Goal: Task Accomplishment & Management: Complete application form

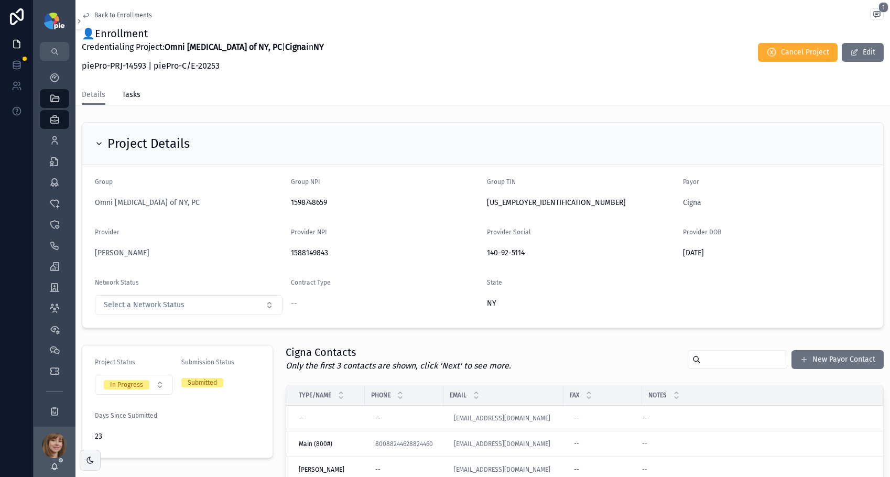
scroll to position [287, 0]
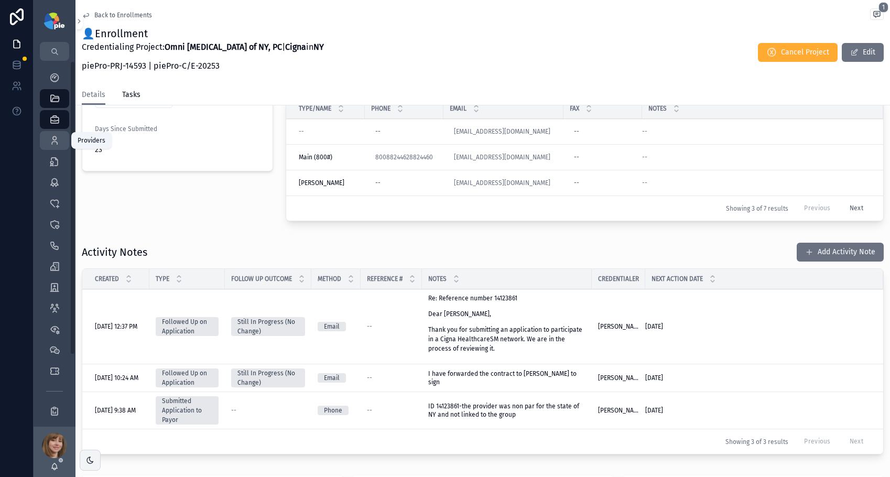
click at [51, 135] on icon "scrollable content" at bounding box center [54, 140] width 10 height 10
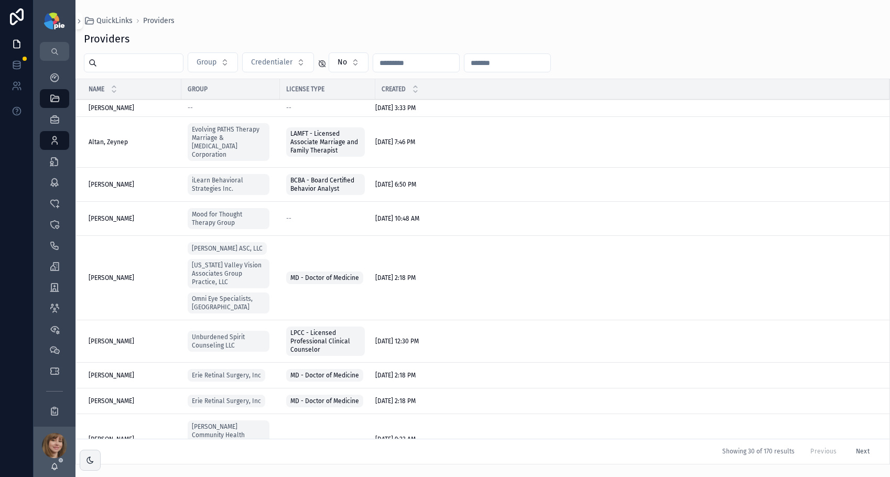
click at [127, 66] on input "scrollable content" at bounding box center [140, 63] width 86 height 15
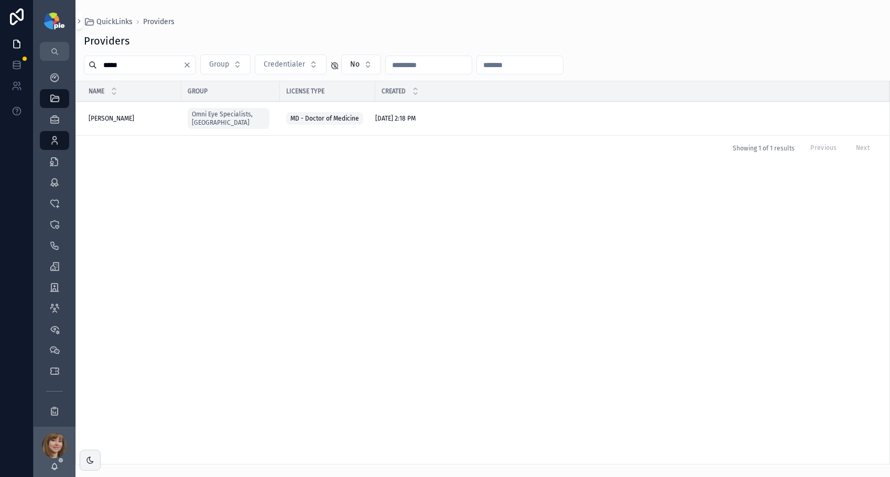
type input "*****"
click at [119, 114] on span "[PERSON_NAME]" at bounding box center [112, 118] width 46 height 8
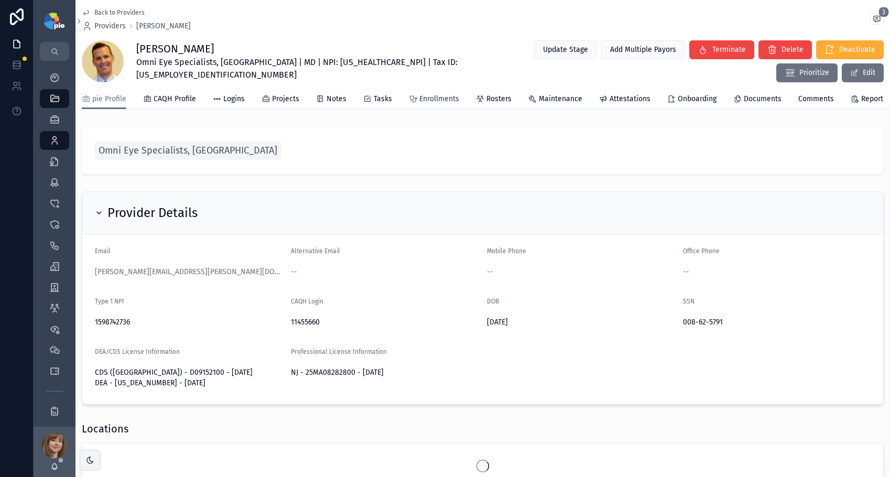
click at [428, 104] on span "Enrollments" at bounding box center [439, 99] width 40 height 10
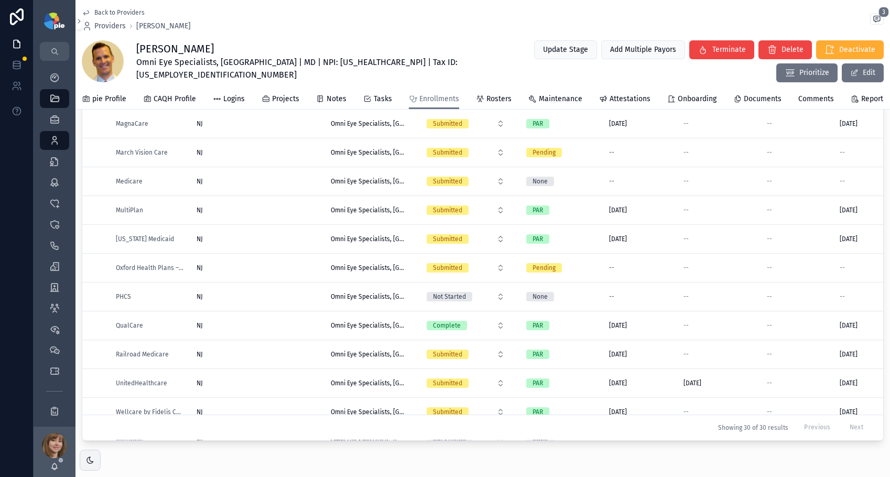
scroll to position [470, 0]
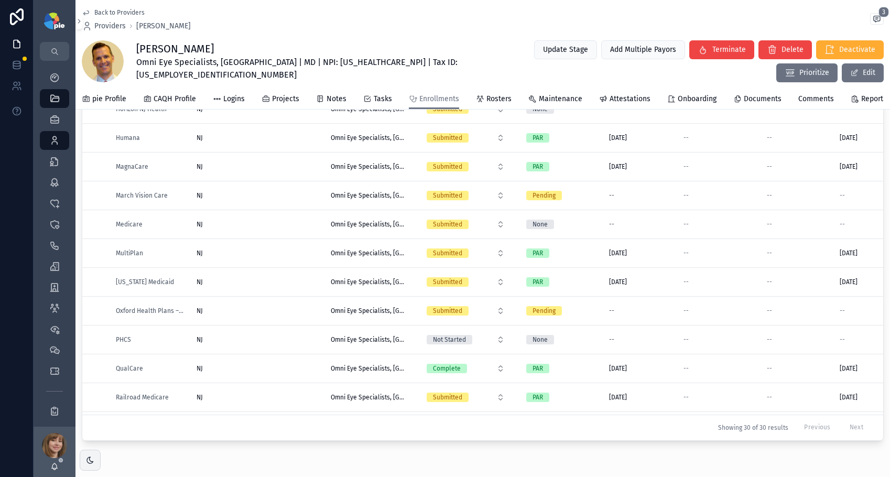
click at [253, 200] on div "NJ [GEOGRAPHIC_DATA]" at bounding box center [258, 195] width 122 height 8
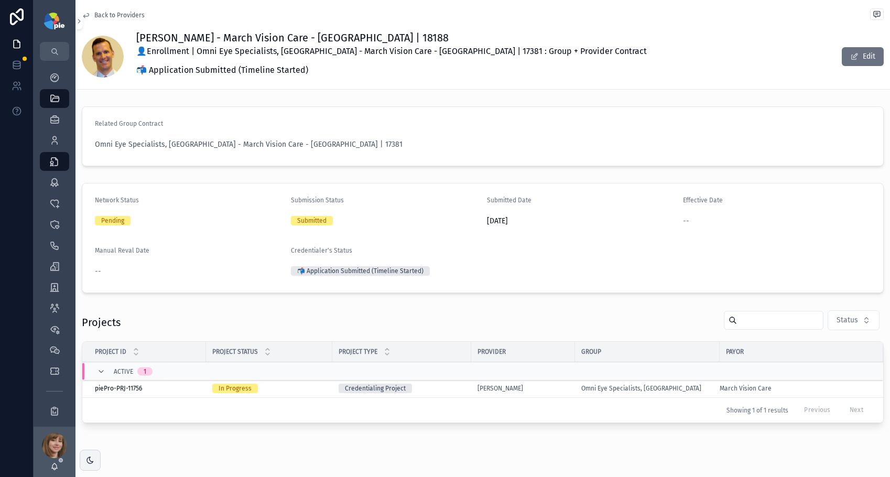
click at [539, 386] on div "[PERSON_NAME]" at bounding box center [522, 388] width 91 height 8
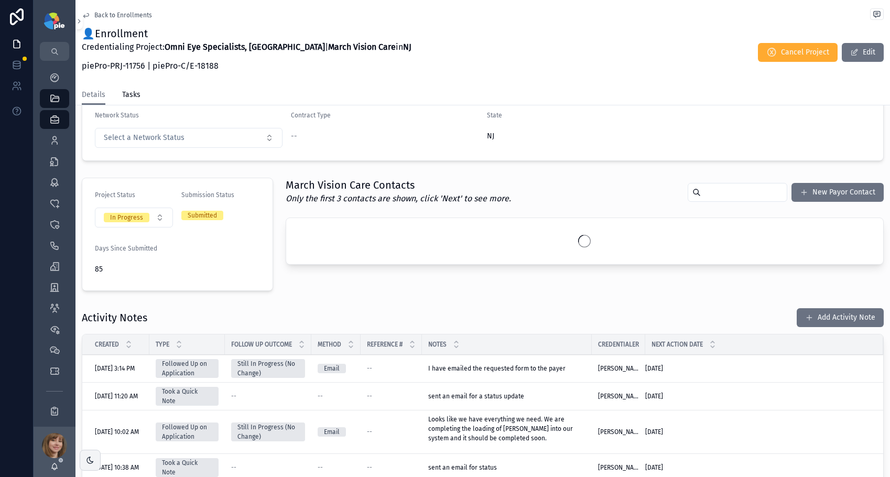
scroll to position [167, 0]
click at [823, 318] on button "Add Activity Note" at bounding box center [840, 318] width 87 height 19
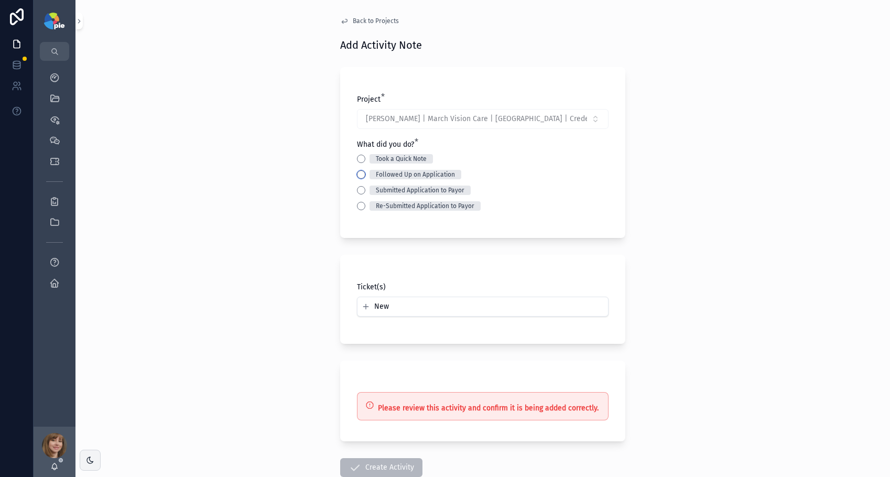
click at [357, 173] on button "Followed Up on Application" at bounding box center [361, 174] width 8 height 8
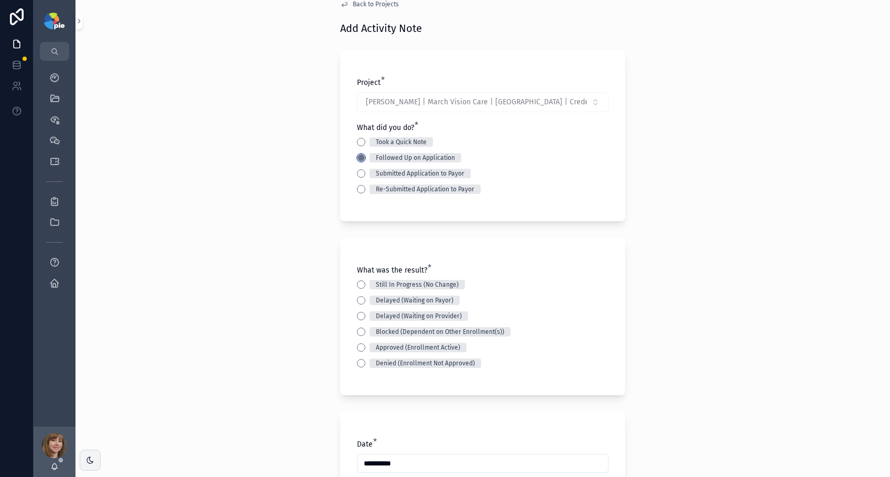
scroll to position [169, 0]
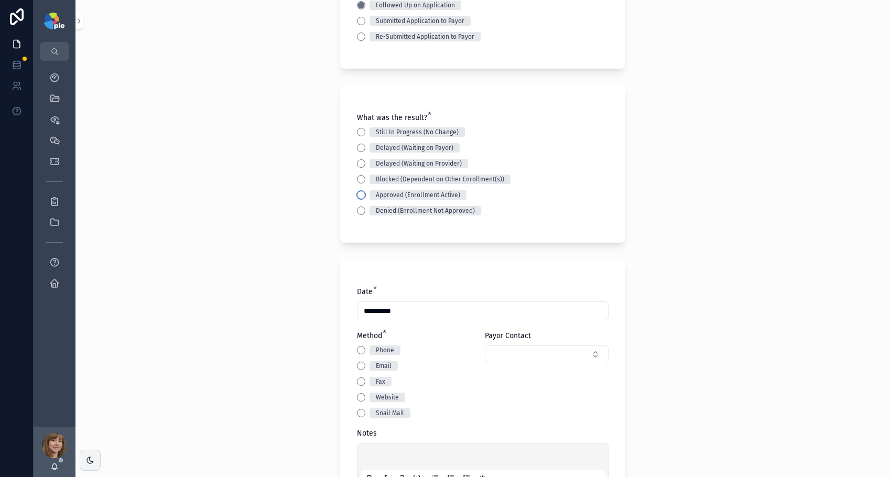
click at [357, 191] on button "Approved (Enrollment Active)" at bounding box center [361, 195] width 8 height 8
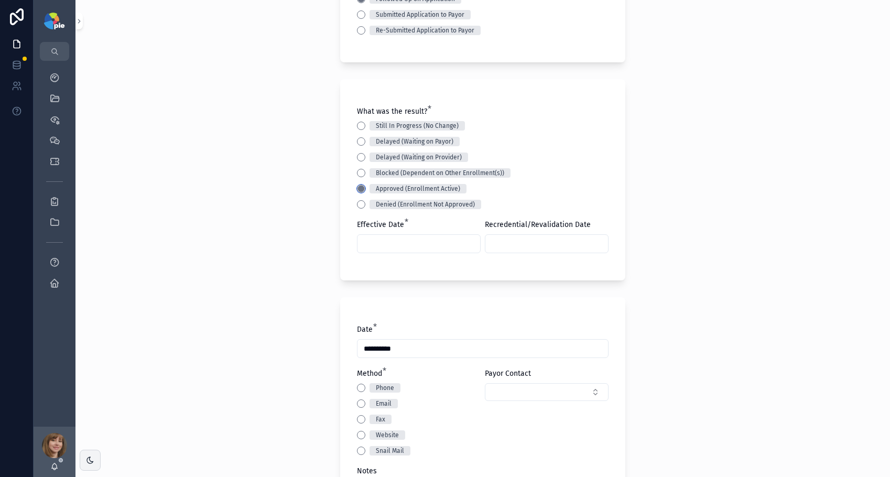
scroll to position [184, 0]
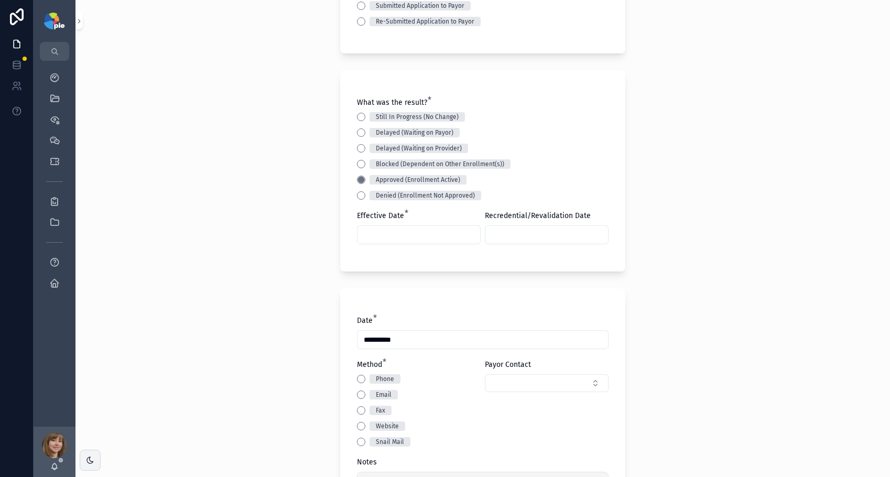
click at [392, 235] on input "scrollable content" at bounding box center [418, 234] width 123 height 15
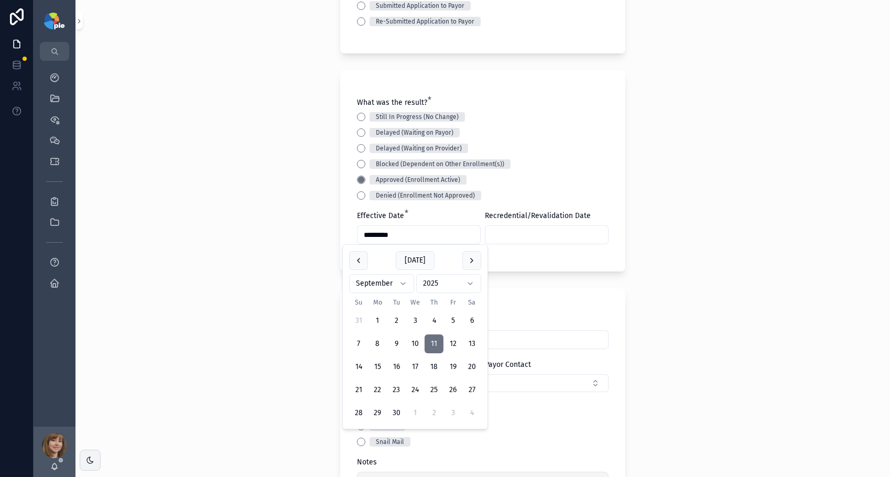
type input "*********"
click at [495, 231] on input "scrollable content" at bounding box center [546, 234] width 123 height 15
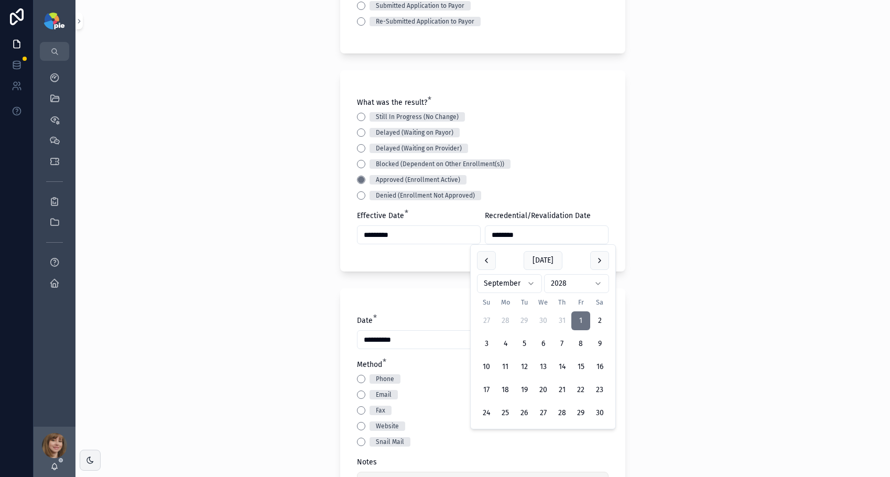
type input "********"
drag, startPoint x: 271, startPoint y: 266, endPoint x: 273, endPoint y: 272, distance: 6.5
click at [270, 266] on div "**********" at bounding box center [482, 54] width 814 height 477
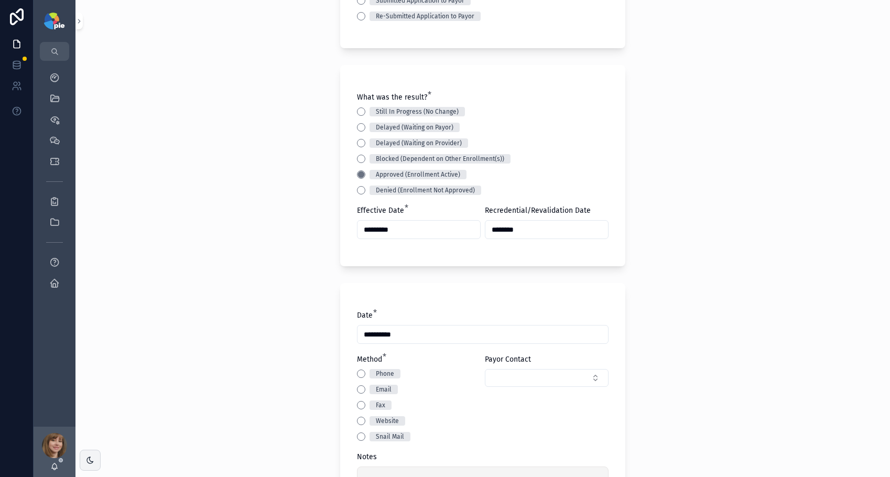
scroll to position [270, 0]
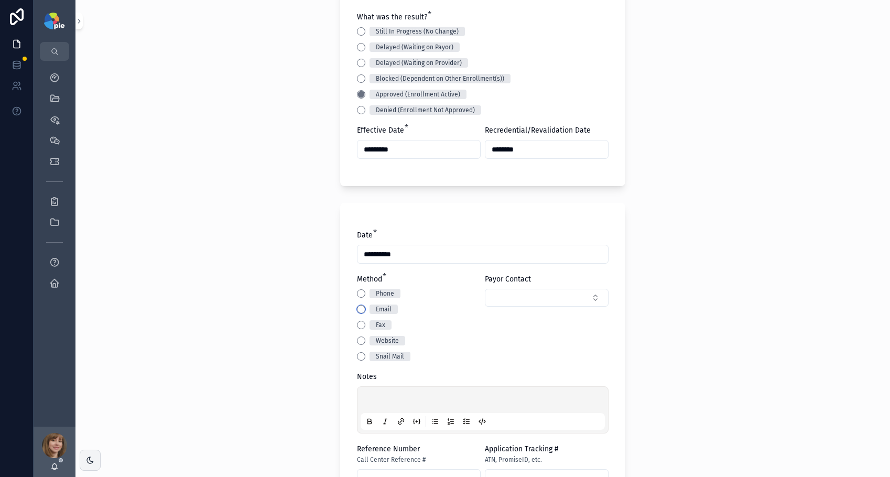
click at [357, 308] on button "Email" at bounding box center [361, 309] width 8 height 8
click at [370, 394] on div "scrollable content" at bounding box center [483, 410] width 244 height 40
click at [368, 398] on p "scrollable content" at bounding box center [485, 401] width 244 height 10
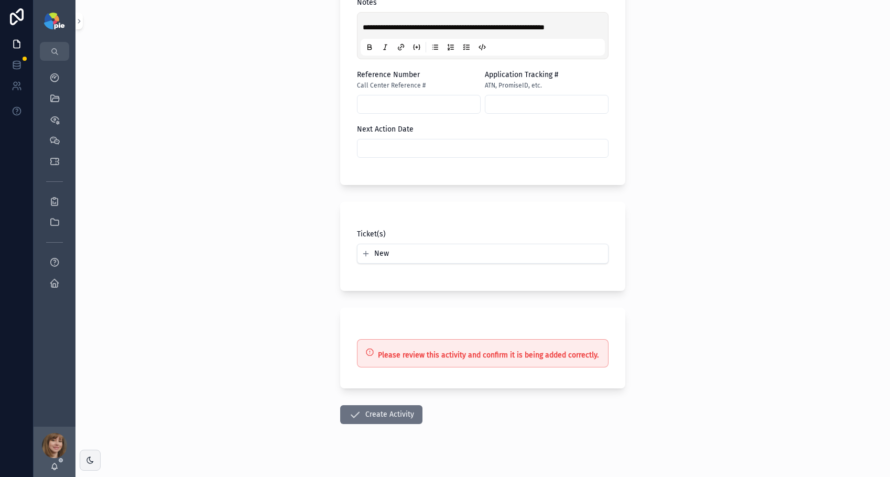
scroll to position [658, 0]
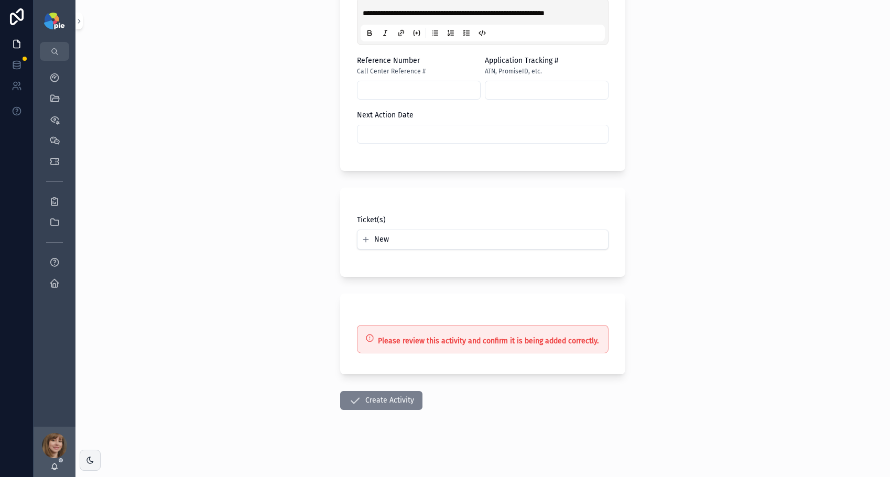
click at [374, 404] on button "Create Activity" at bounding box center [381, 400] width 82 height 19
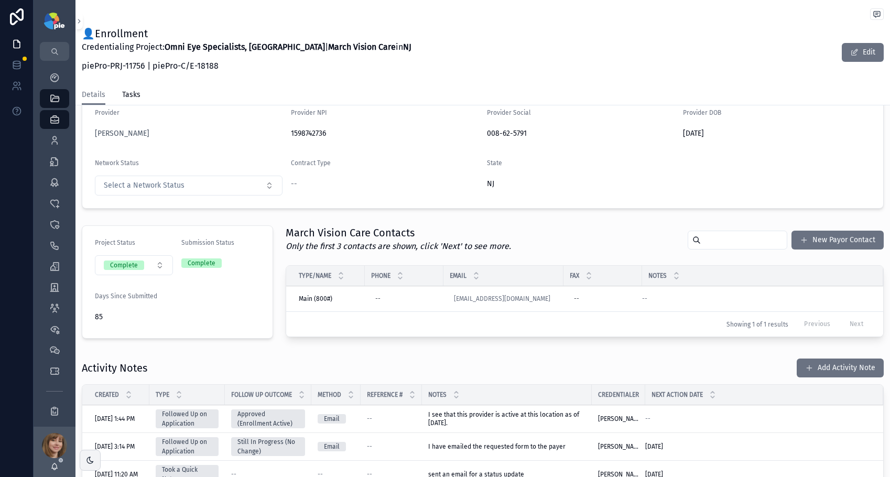
scroll to position [205, 0]
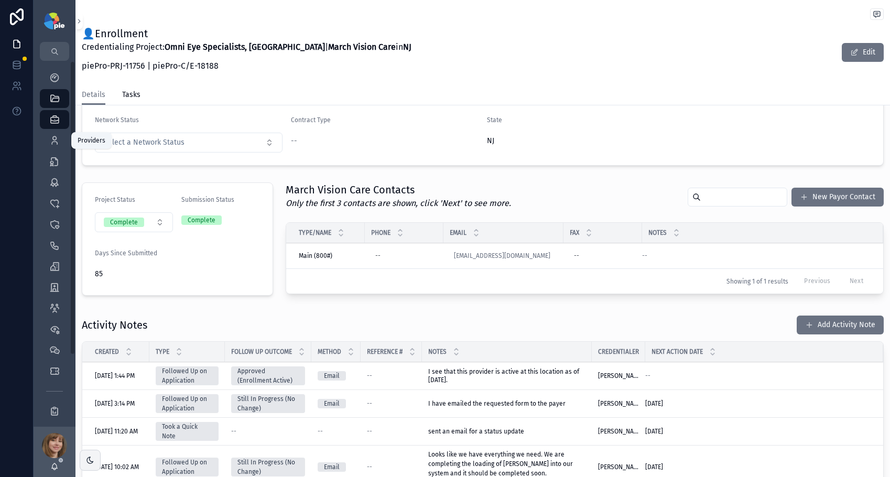
drag, startPoint x: 55, startPoint y: 143, endPoint x: 74, endPoint y: 136, distance: 20.4
click at [55, 143] on icon "scrollable content" at bounding box center [54, 140] width 10 height 10
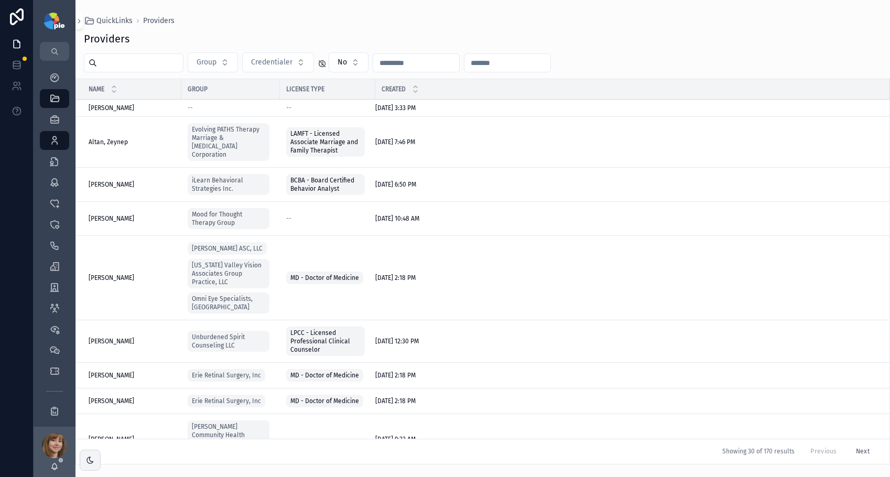
click at [140, 63] on input "scrollable content" at bounding box center [140, 63] width 86 height 15
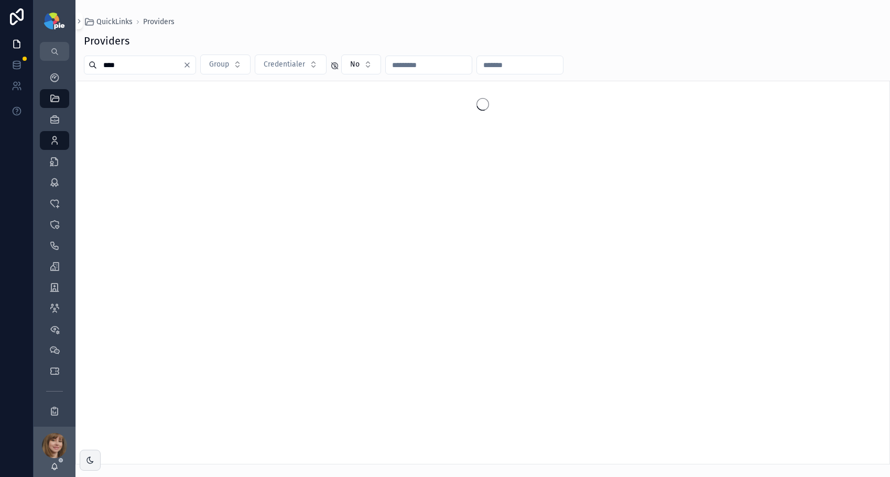
type input "****"
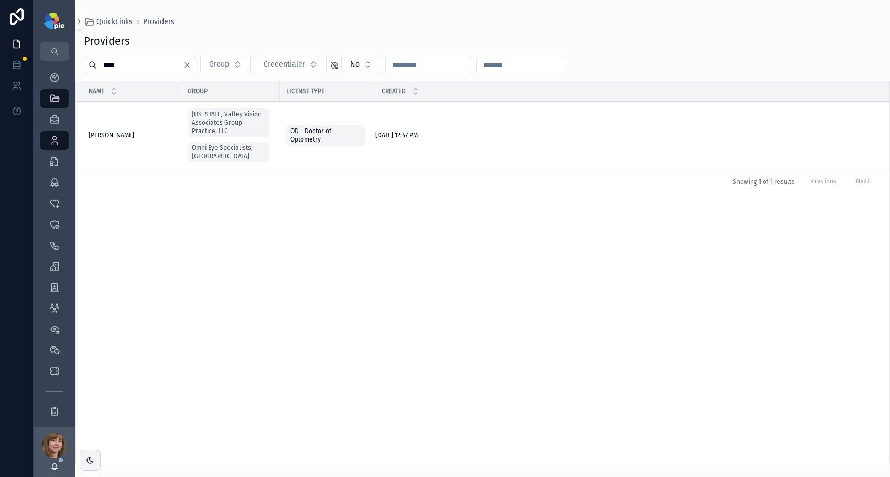
click at [113, 131] on span "[PERSON_NAME]" at bounding box center [112, 135] width 46 height 8
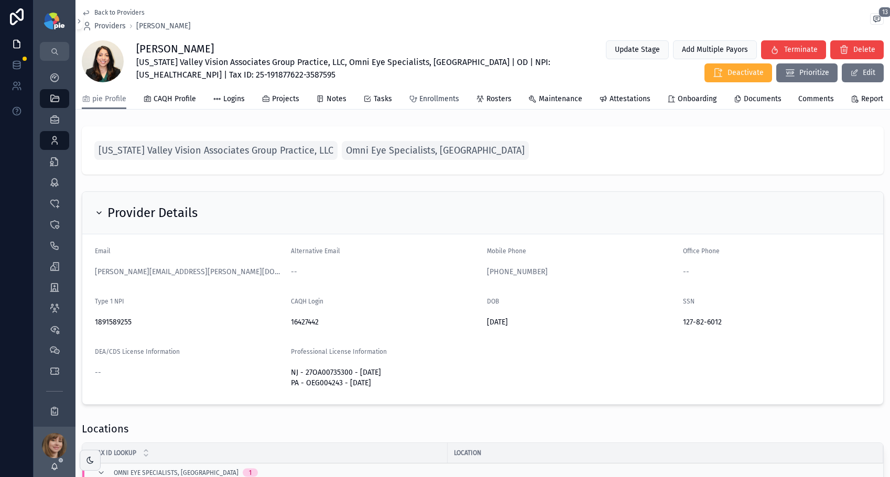
click at [428, 103] on span "Enrollments" at bounding box center [439, 99] width 40 height 10
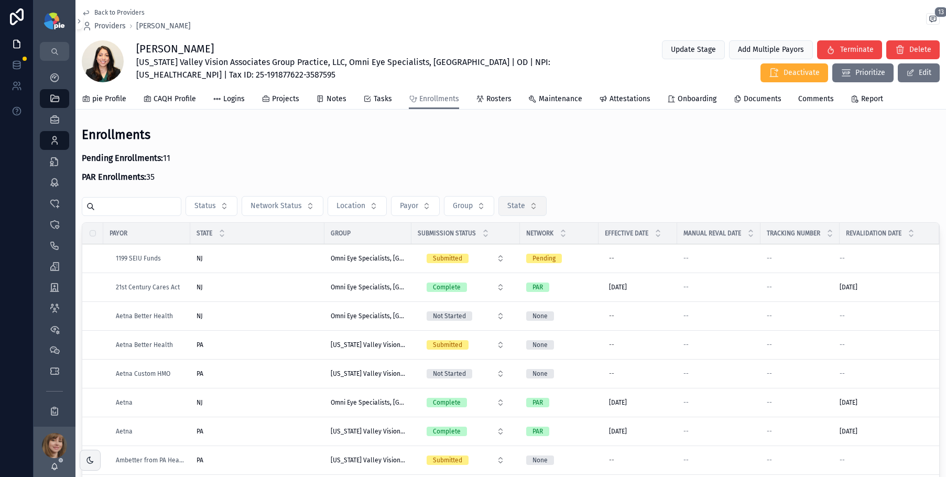
click at [511, 210] on span "State" at bounding box center [516, 206] width 18 height 10
click at [489, 248] on div "PA" at bounding box center [524, 248] width 146 height 17
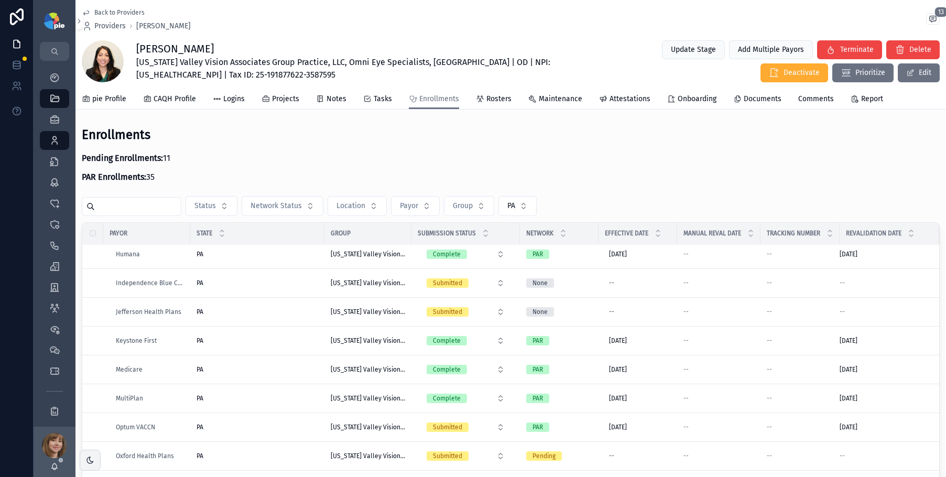
scroll to position [439, 0]
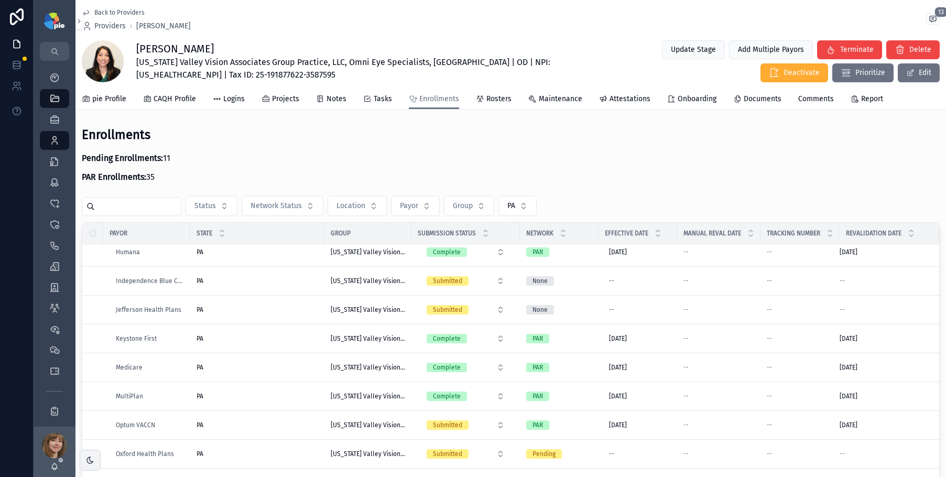
click at [270, 280] on div "PA PA" at bounding box center [258, 281] width 122 height 8
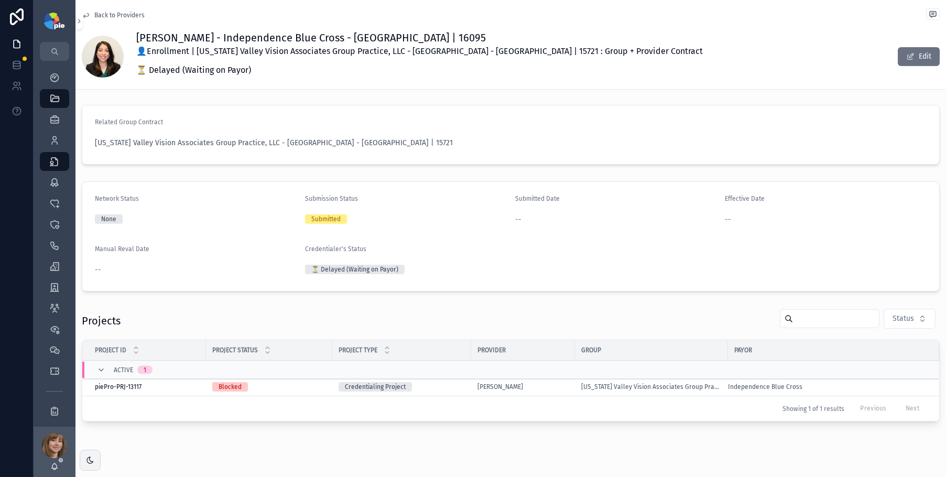
scroll to position [2, 0]
click at [552, 384] on div "[PERSON_NAME]" at bounding box center [522, 386] width 91 height 8
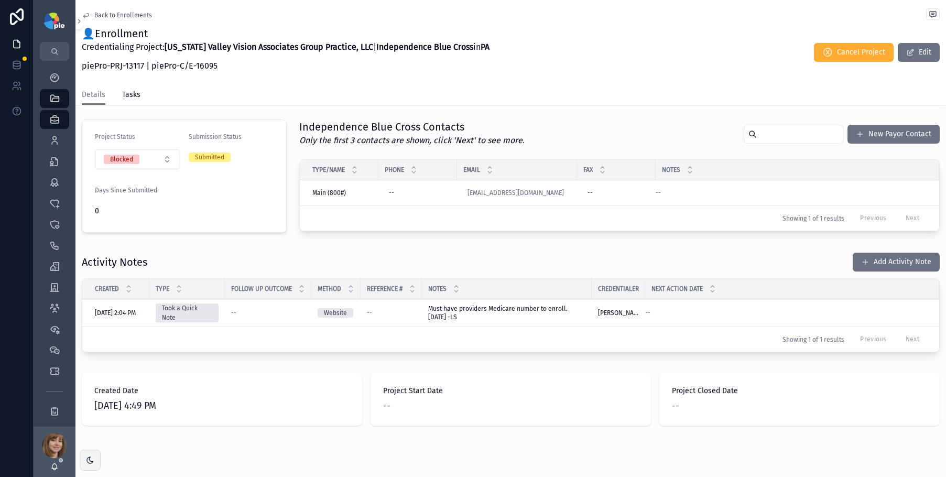
scroll to position [226, 0]
click at [57, 150] on div "Projects 1,860 Providers 302 Enrollments 3,468 Contracts Onboarding Payors 2,38…" at bounding box center [55, 214] width 42 height 210
click at [56, 144] on icon "scrollable content" at bounding box center [54, 140] width 10 height 10
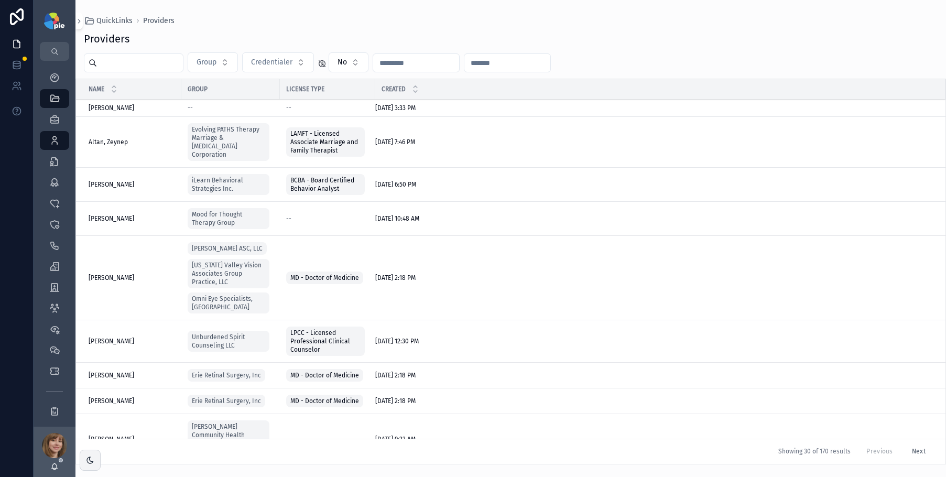
click at [159, 62] on input "scrollable content" at bounding box center [140, 63] width 86 height 15
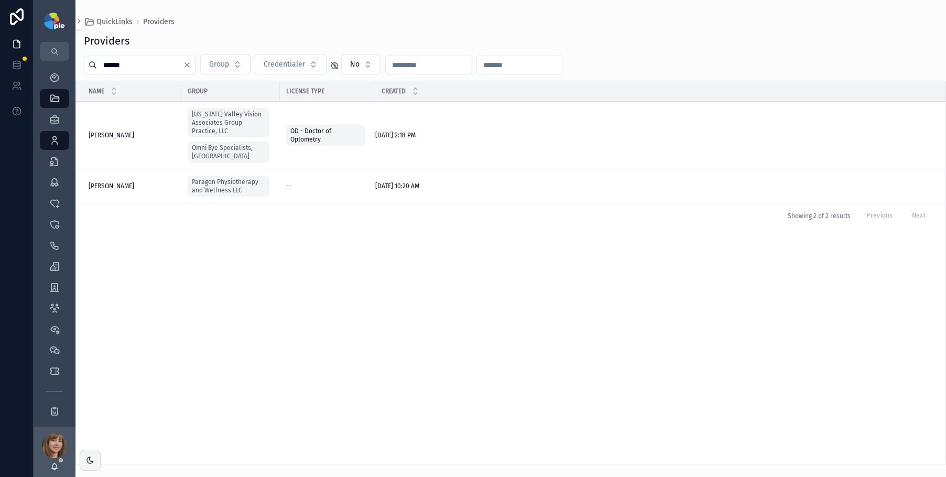
type input "******"
click at [112, 131] on span "[PERSON_NAME]" at bounding box center [112, 135] width 46 height 8
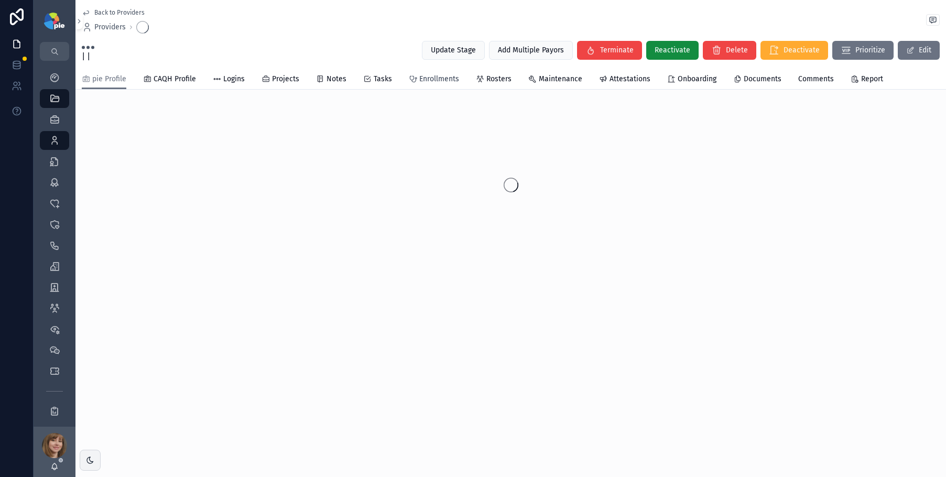
click at [444, 80] on span "Enrollments" at bounding box center [439, 79] width 40 height 10
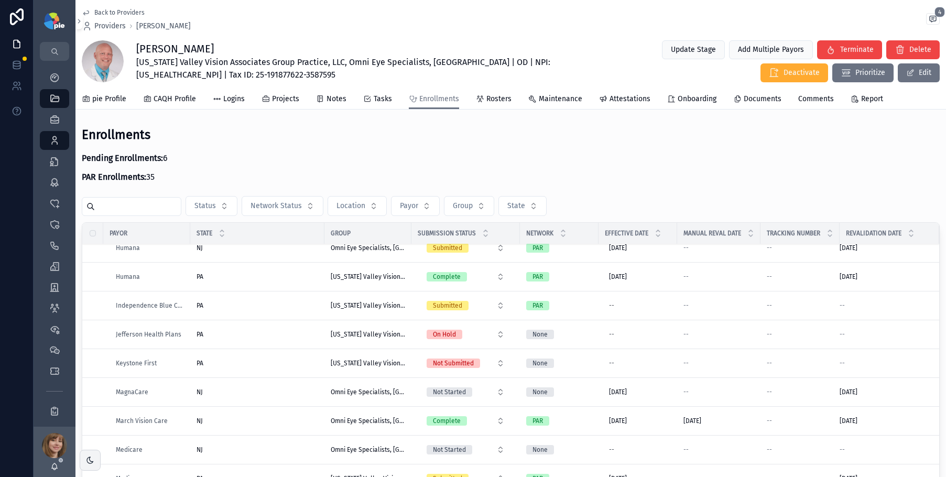
scroll to position [965, 0]
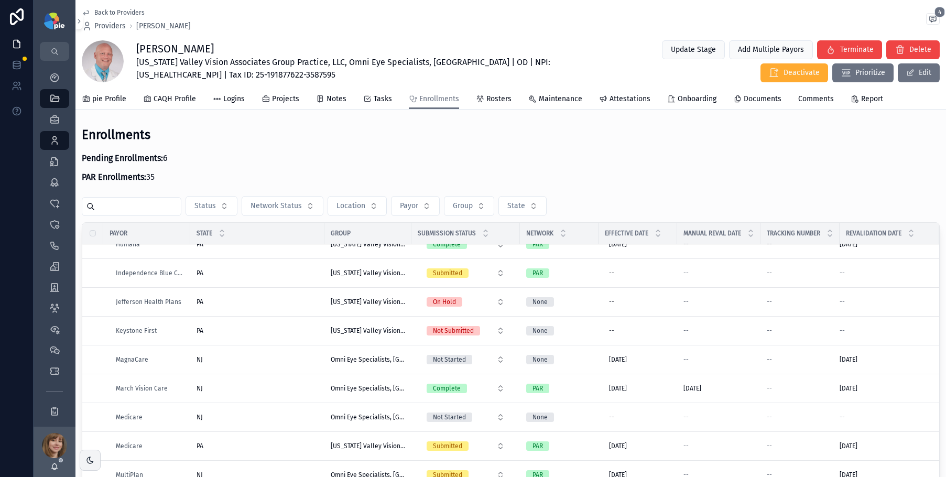
click at [280, 275] on div "PA PA" at bounding box center [258, 273] width 122 height 8
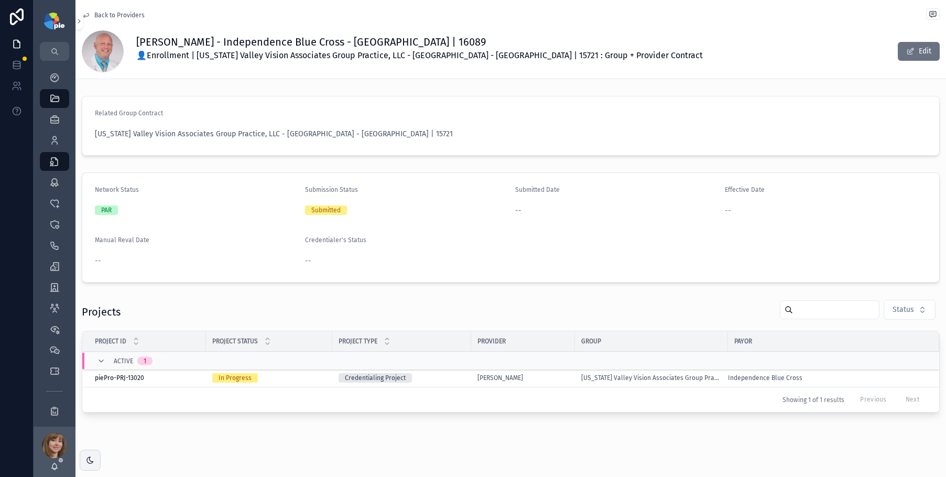
click at [541, 378] on div "[PERSON_NAME]" at bounding box center [522, 378] width 91 height 8
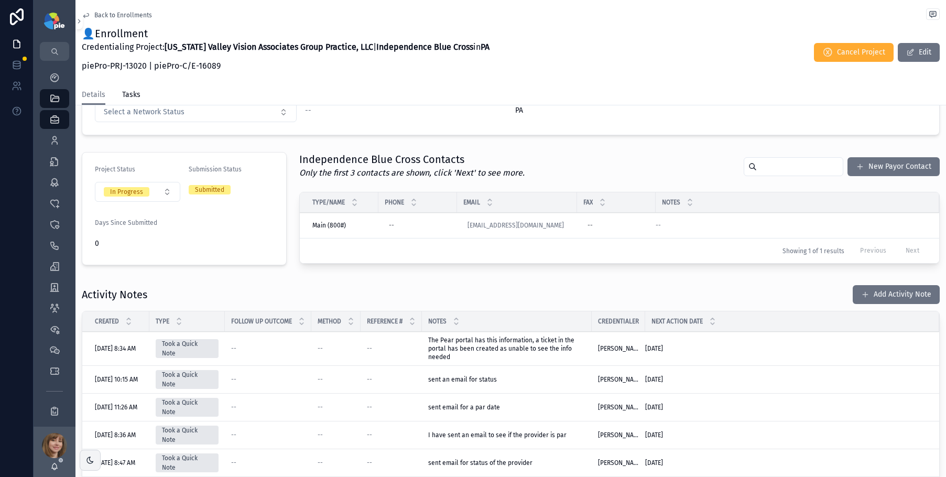
scroll to position [218, 0]
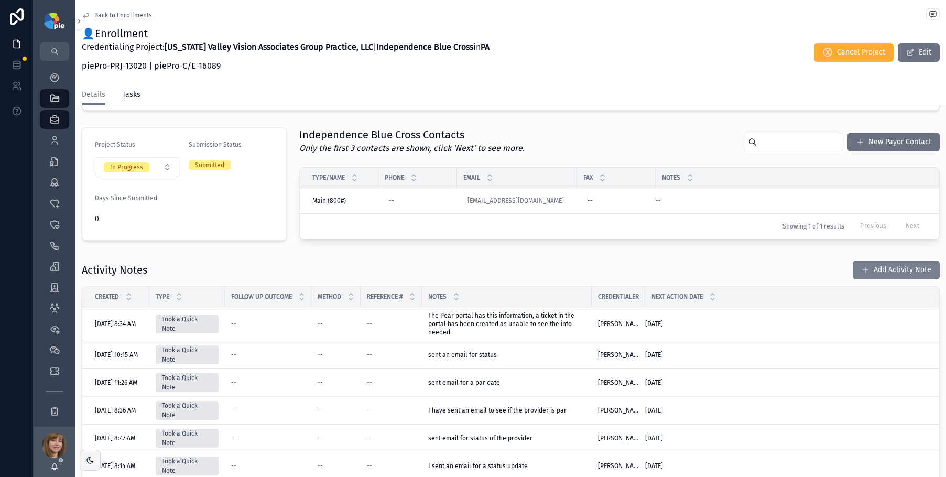
click at [861, 272] on span "scrollable content" at bounding box center [865, 270] width 8 height 8
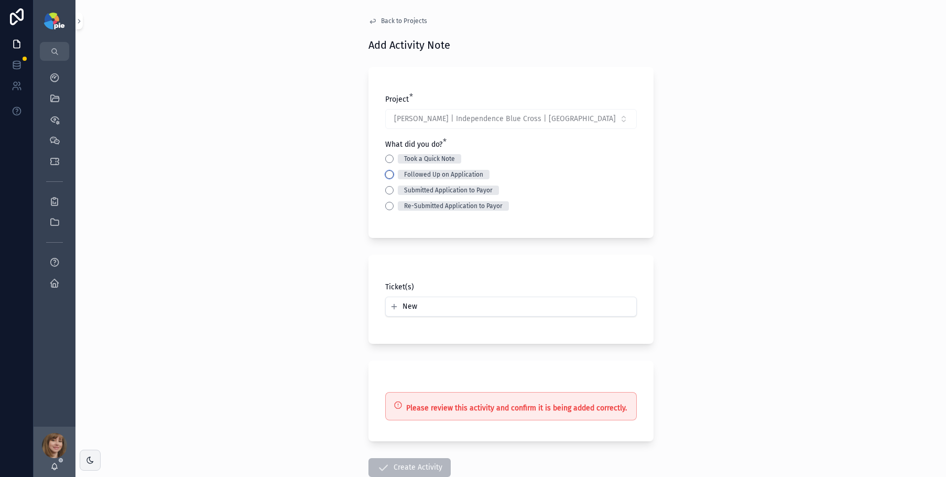
click at [385, 176] on button "Followed Up on Application" at bounding box center [389, 174] width 8 height 8
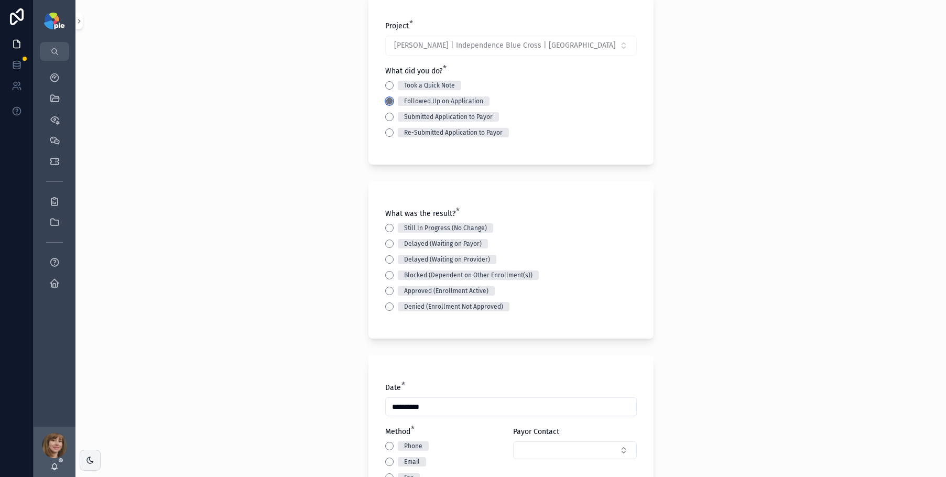
scroll to position [87, 0]
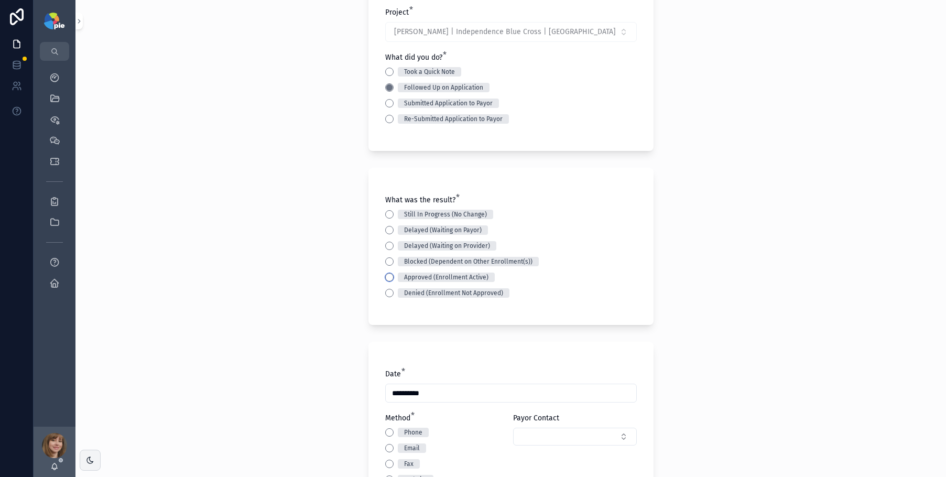
click at [385, 277] on button "Approved (Enrollment Active)" at bounding box center [389, 277] width 8 height 8
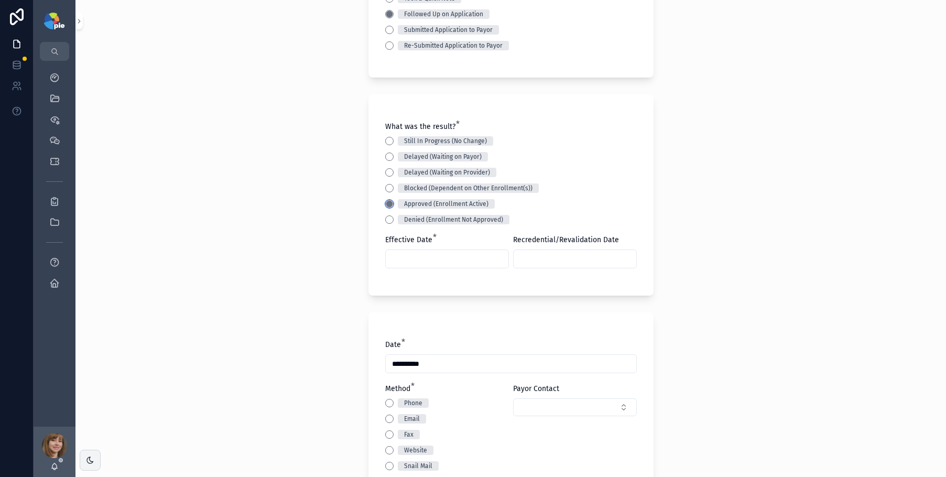
scroll to position [175, 0]
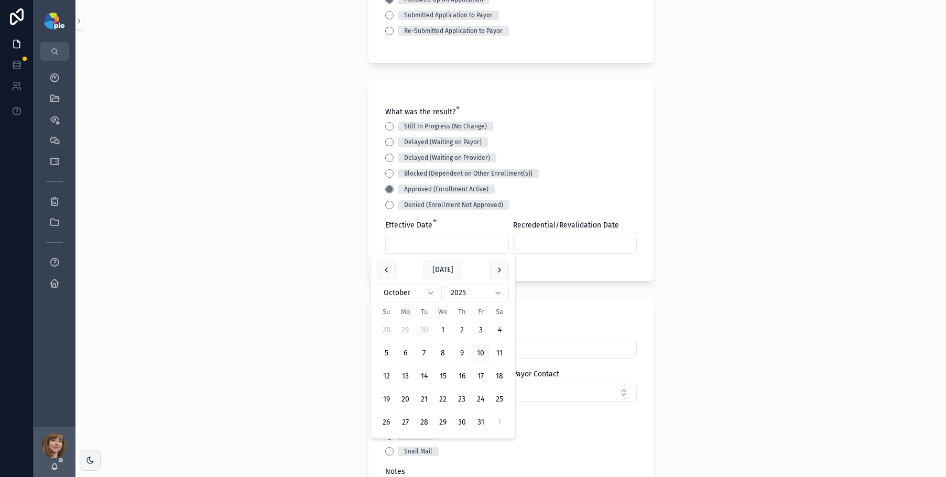
click at [429, 245] on input "scrollable content" at bounding box center [447, 244] width 123 height 15
type input "********"
click at [577, 181] on div "Still In Progress (No Change) Delayed (Waiting on Payor) Delayed (Waiting on Pr…" at bounding box center [511, 166] width 252 height 88
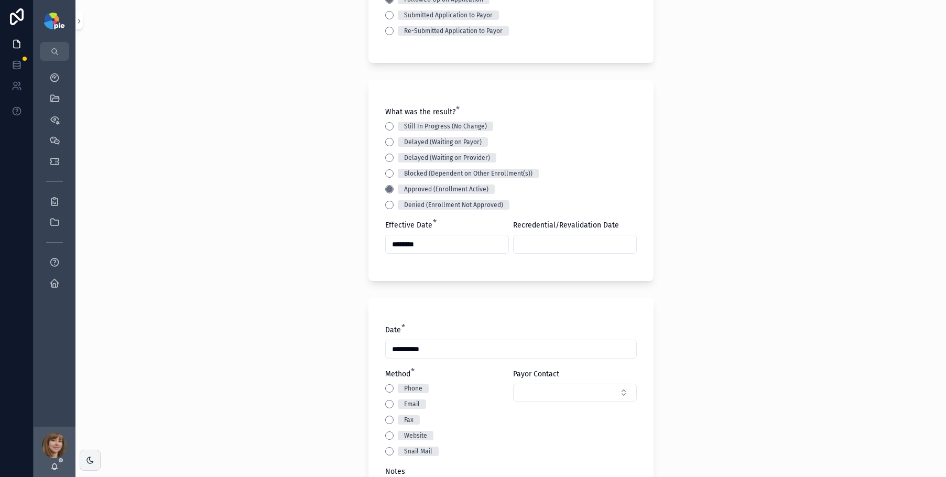
click at [789, 239] on div "**********" at bounding box center [510, 63] width 871 height 477
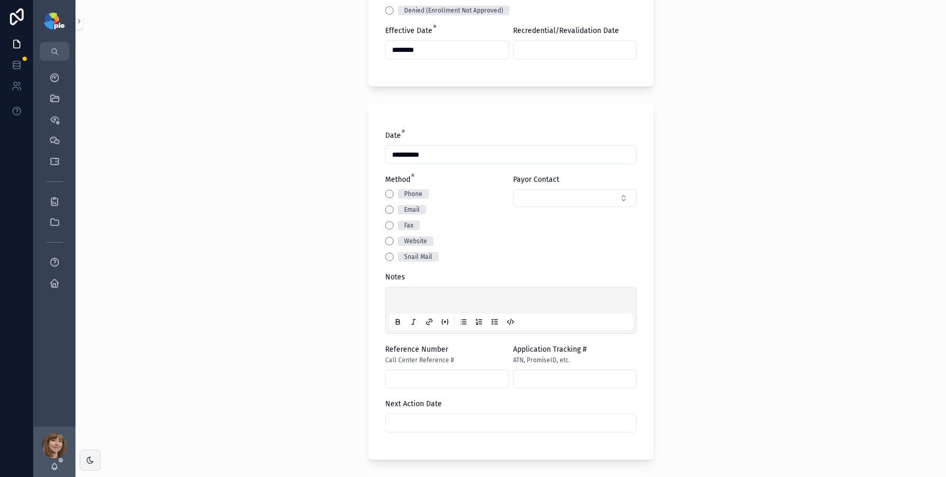
scroll to position [379, 0]
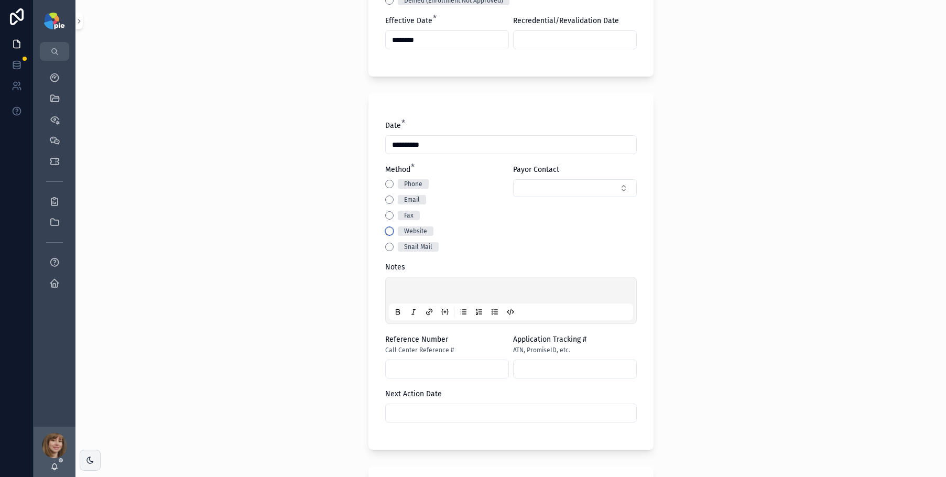
click at [385, 230] on button "Website" at bounding box center [389, 231] width 8 height 8
click at [426, 292] on p "scrollable content" at bounding box center [513, 292] width 244 height 10
click at [201, 282] on div "**********" at bounding box center [510, 238] width 871 height 477
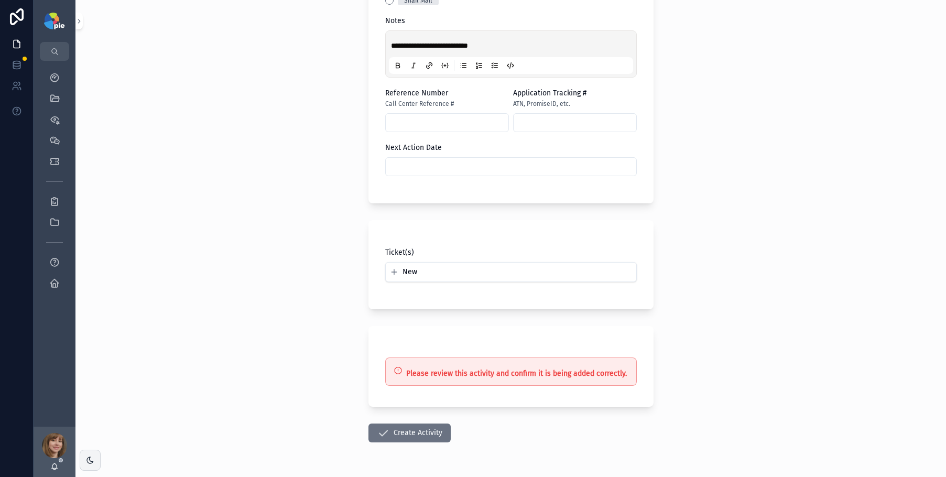
scroll to position [658, 0]
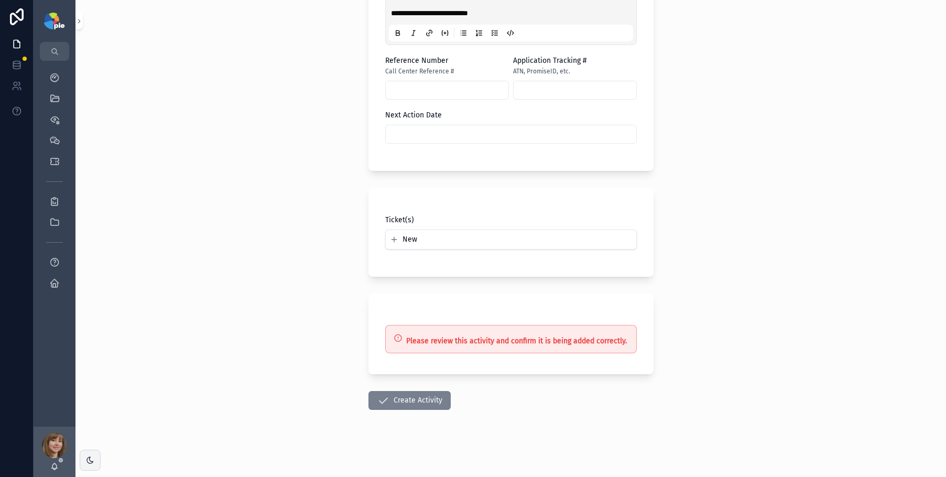
click at [426, 403] on button "Create Activity" at bounding box center [409, 400] width 82 height 19
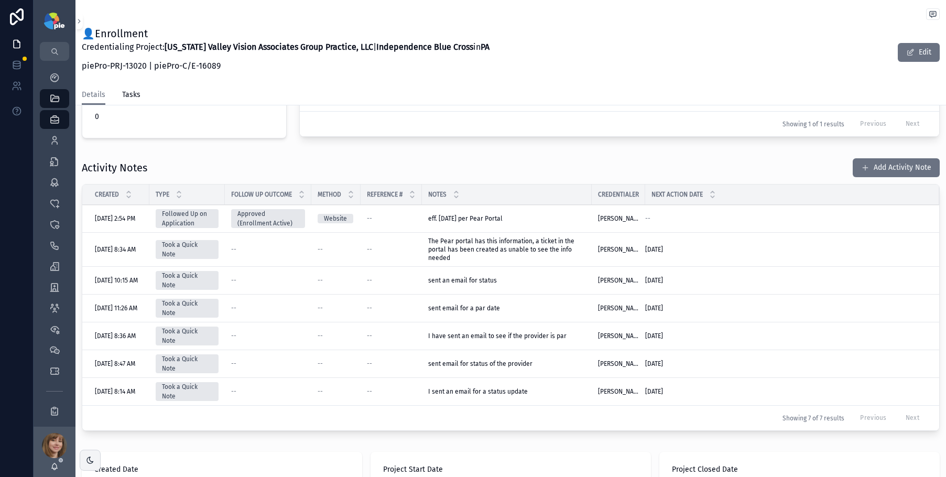
scroll to position [119, 0]
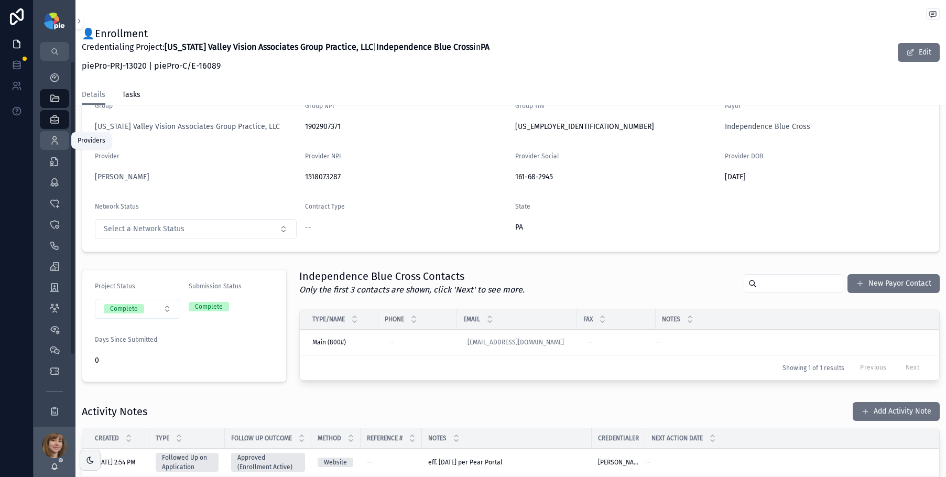
click at [58, 139] on icon "scrollable content" at bounding box center [54, 140] width 10 height 10
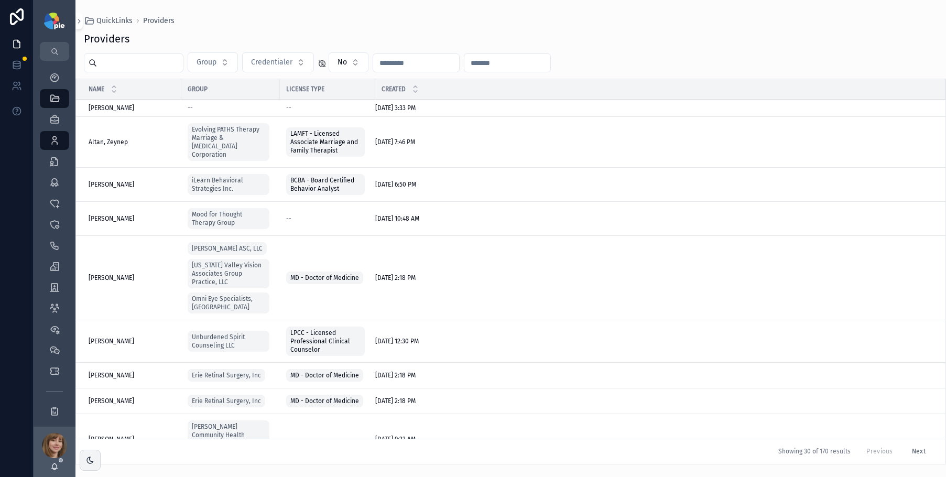
click at [165, 62] on input "scrollable content" at bounding box center [140, 63] width 86 height 15
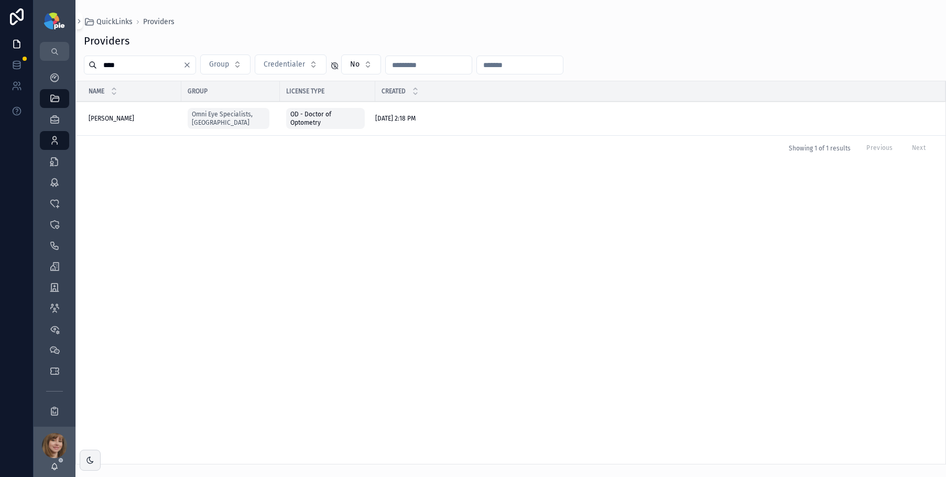
type input "****"
click at [100, 116] on span "[PERSON_NAME]" at bounding box center [112, 118] width 46 height 8
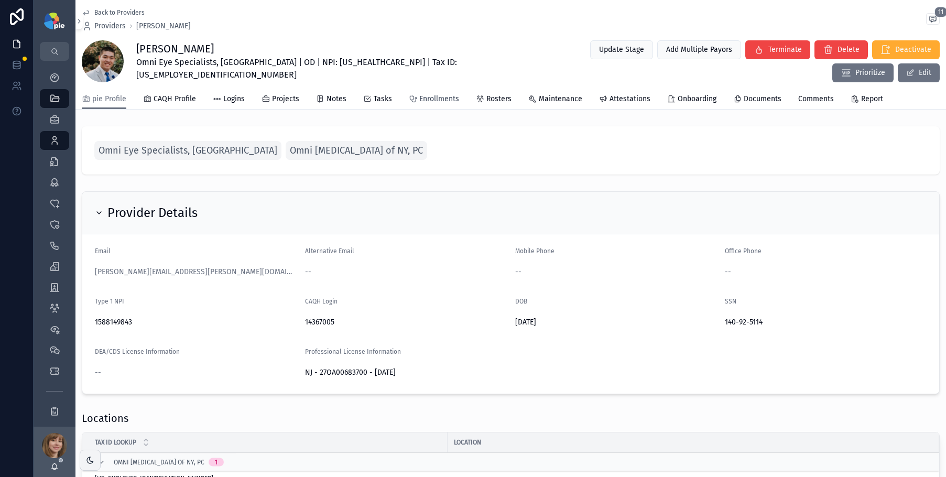
click at [442, 102] on span "Enrollments" at bounding box center [439, 99] width 40 height 10
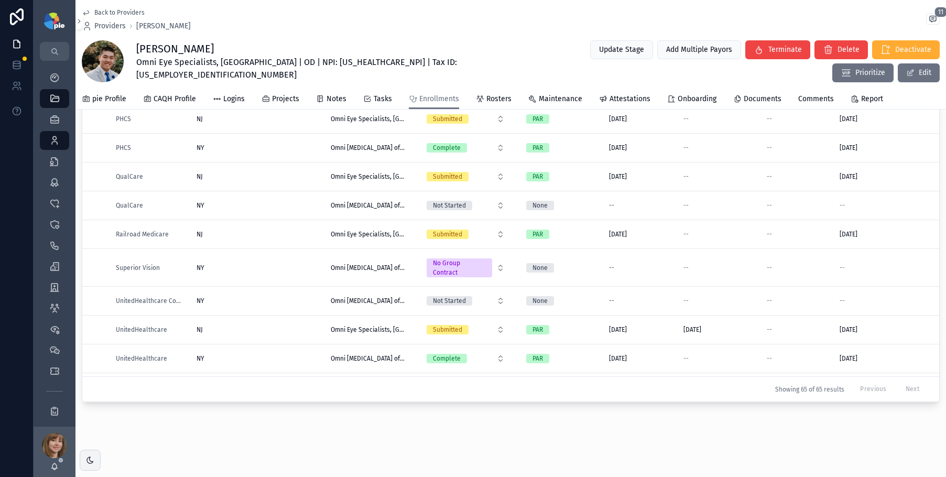
scroll to position [1351, 0]
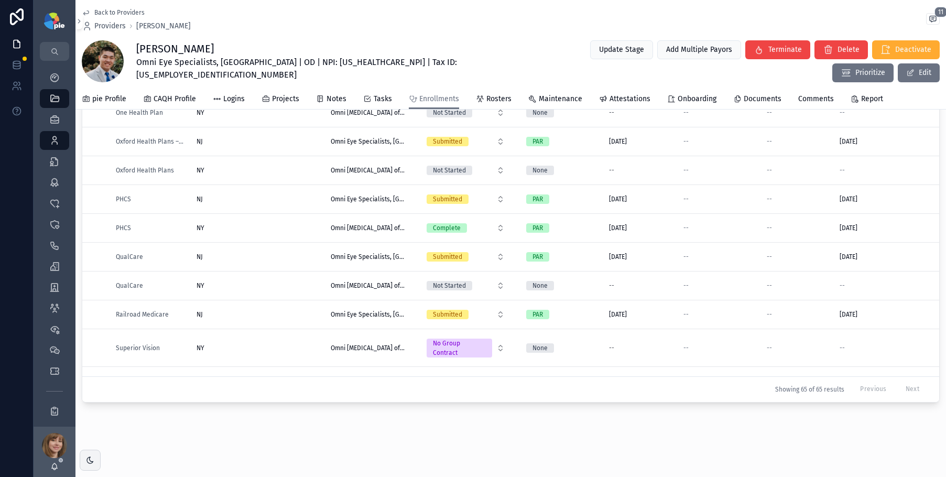
click at [285, 286] on div "NY [GEOGRAPHIC_DATA]" at bounding box center [258, 285] width 122 height 8
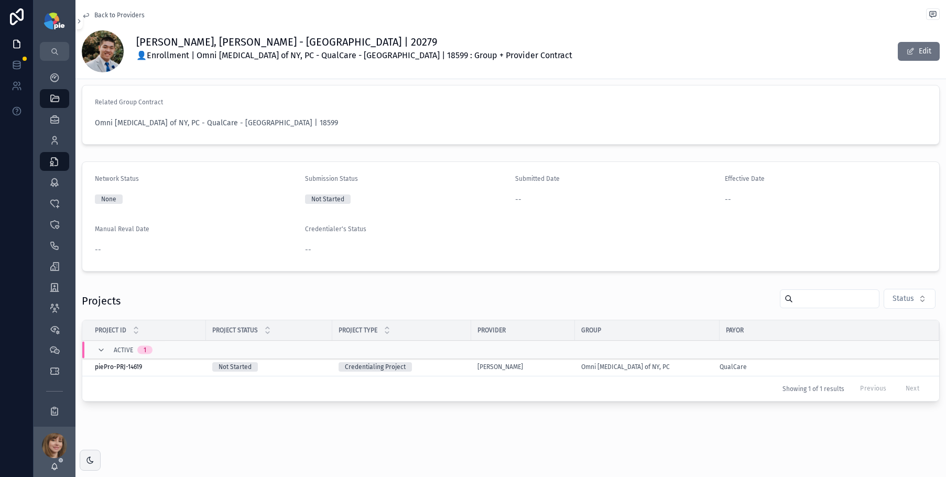
scroll to position [11, 0]
click at [553, 368] on div "[PERSON_NAME]" at bounding box center [522, 367] width 91 height 8
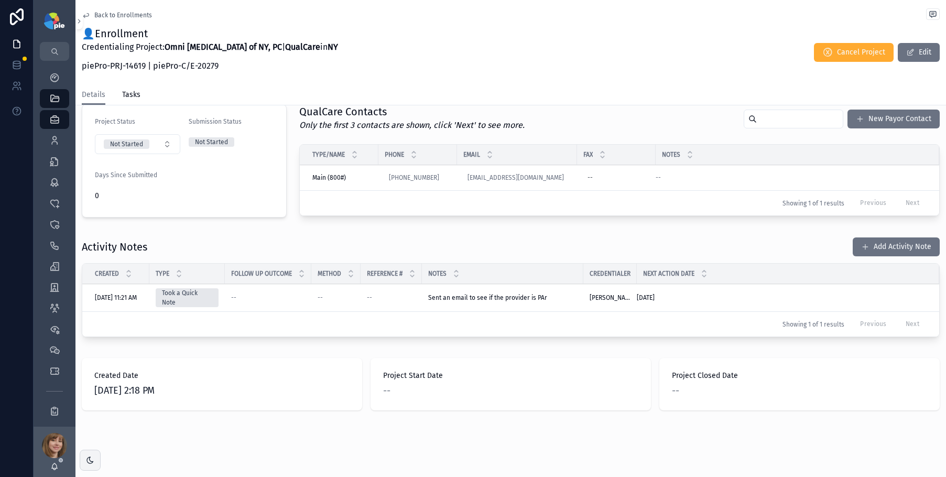
scroll to position [245, 0]
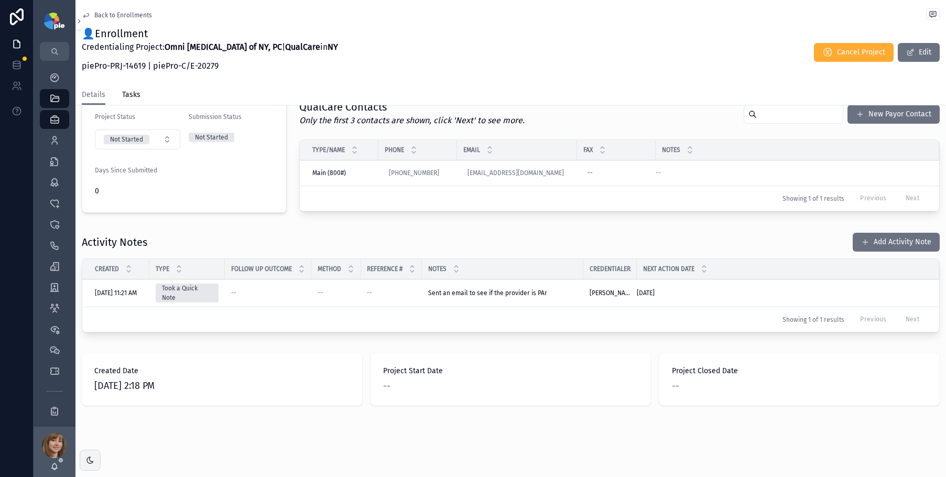
click at [857, 248] on button "Add Activity Note" at bounding box center [896, 242] width 87 height 19
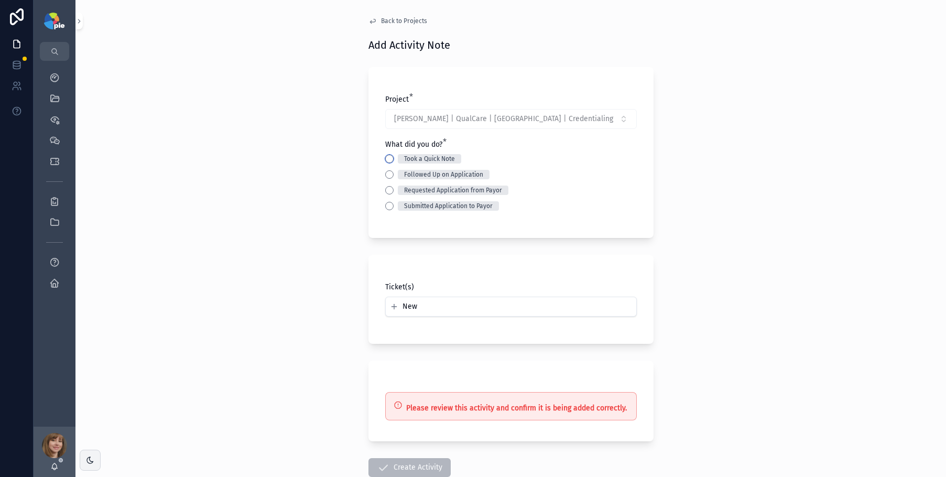
click at [385, 161] on button "Took a Quick Note" at bounding box center [389, 159] width 8 height 8
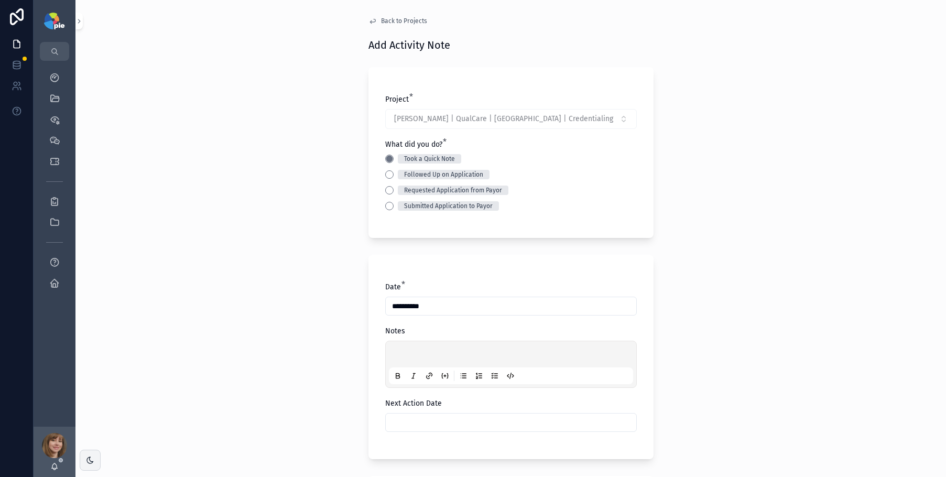
click at [400, 350] on div "scrollable content" at bounding box center [511, 364] width 244 height 40
drag, startPoint x: 300, startPoint y: 355, endPoint x: 307, endPoint y: 356, distance: 6.4
click at [301, 354] on div "**********" at bounding box center [510, 238] width 871 height 477
click at [419, 423] on input "scrollable content" at bounding box center [511, 422] width 251 height 15
click at [468, 352] on button "13" at bounding box center [469, 350] width 19 height 19
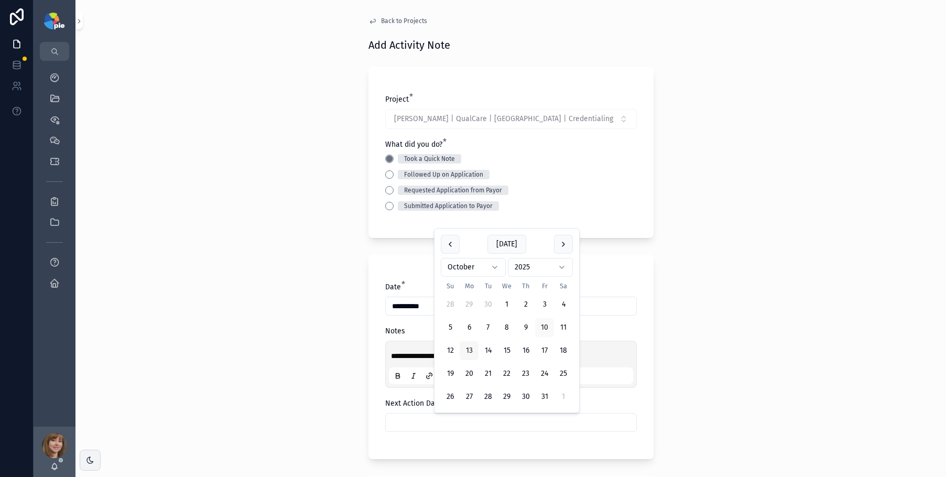
type input "**********"
drag, startPoint x: 280, startPoint y: 371, endPoint x: 288, endPoint y: 372, distance: 8.4
click at [279, 371] on div "**********" at bounding box center [510, 238] width 871 height 477
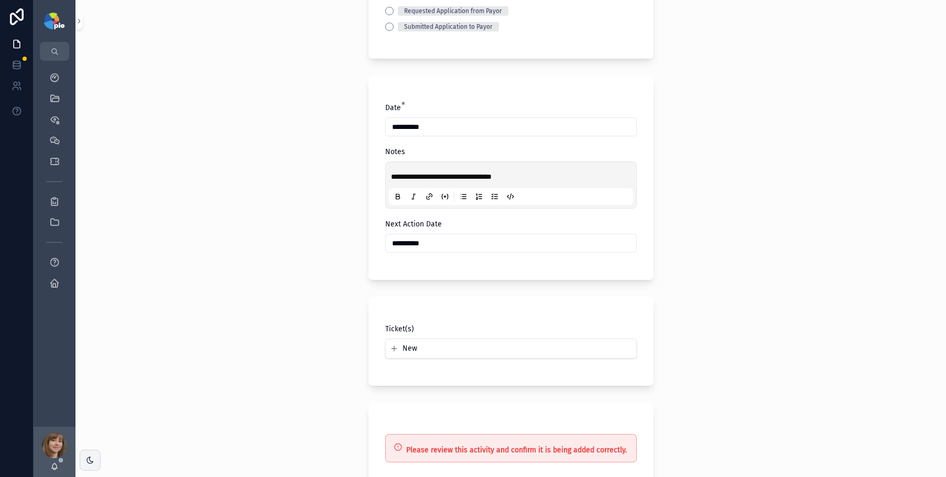
scroll to position [288, 0]
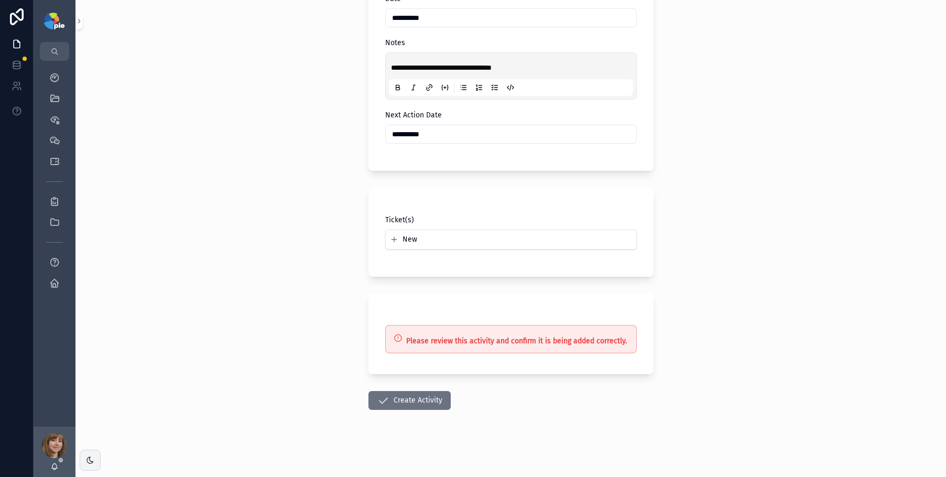
click at [415, 402] on button "Create Activity" at bounding box center [409, 400] width 82 height 19
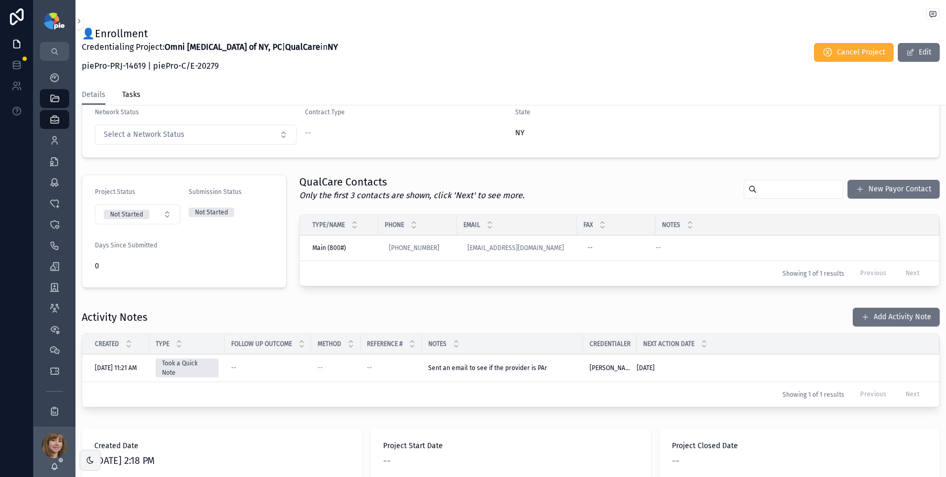
scroll to position [128, 0]
